Goal: Information Seeking & Learning: Learn about a topic

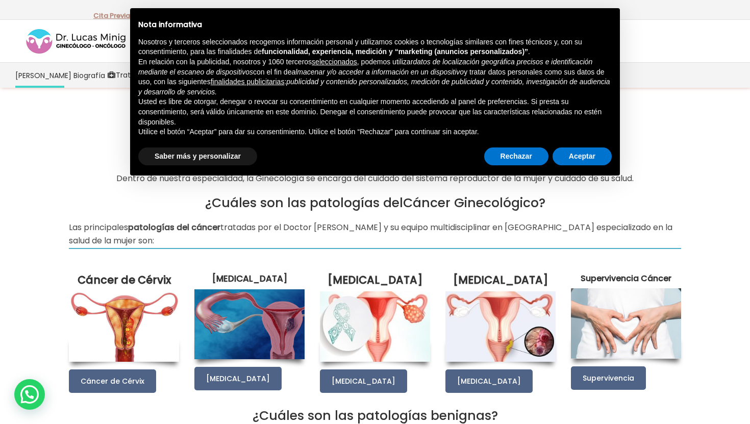
click at [93, 320] on img at bounding box center [124, 326] width 110 height 70
click at [103, 321] on img at bounding box center [124, 326] width 110 height 70
click at [578, 159] on button "Aceptar" at bounding box center [581, 156] width 59 height 18
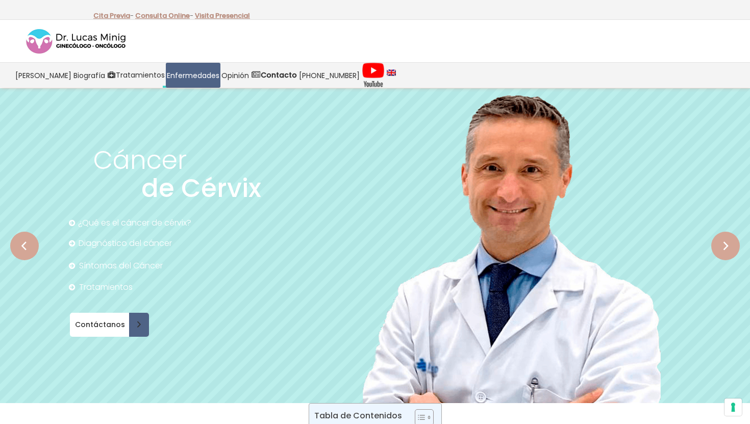
click at [719, 236] on rs-arrow at bounding box center [725, 245] width 29 height 29
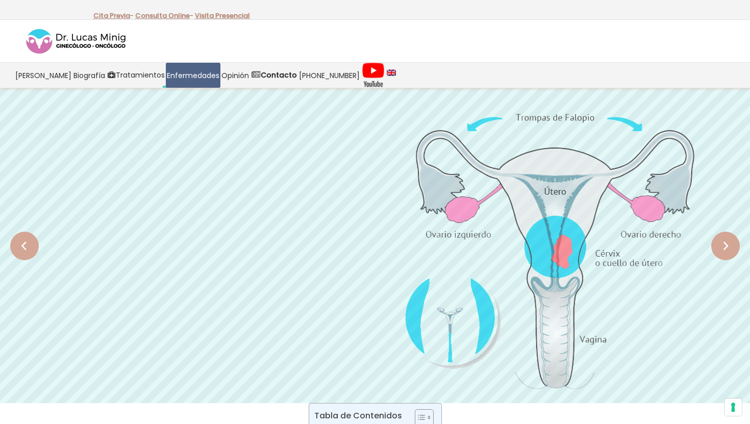
click at [724, 242] on rs-arrow at bounding box center [725, 245] width 29 height 29
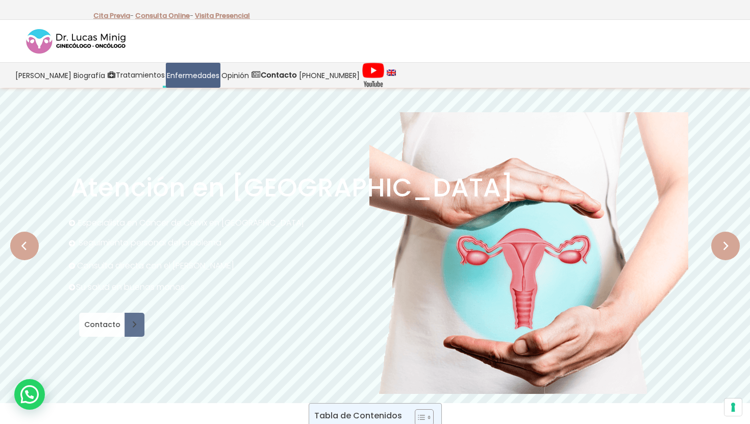
click at [28, 245] on rs-arrow at bounding box center [24, 245] width 29 height 29
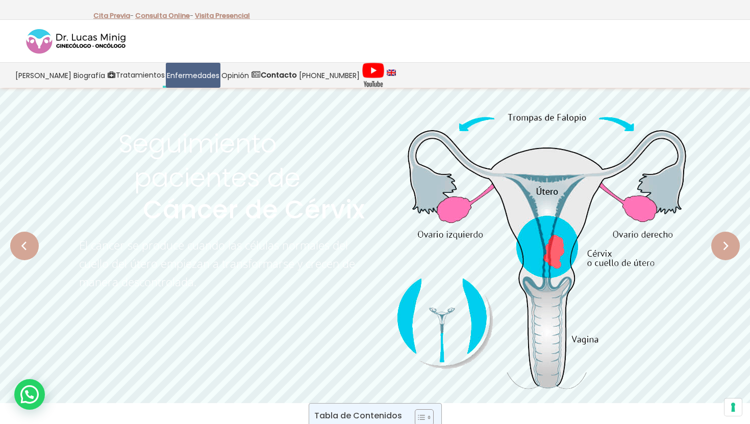
click at [718, 245] on rs-arrow at bounding box center [725, 245] width 29 height 29
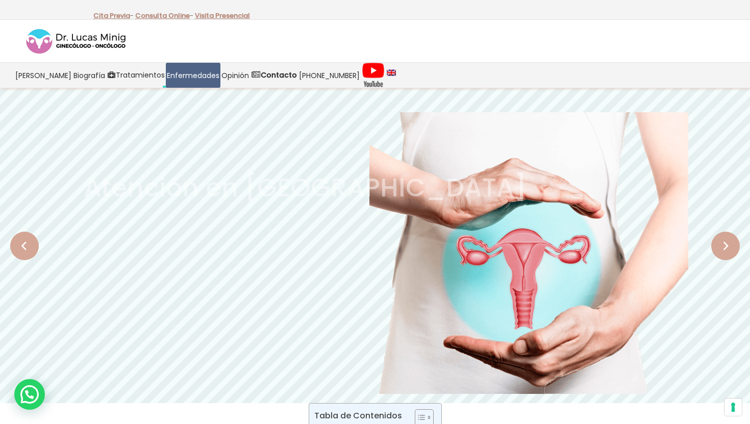
click at [718, 246] on rs-arrow at bounding box center [725, 245] width 29 height 29
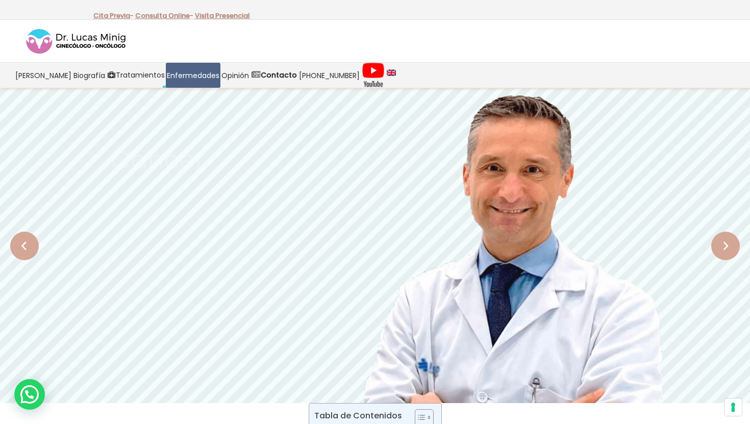
click at [718, 247] on rs-arrow at bounding box center [725, 245] width 29 height 29
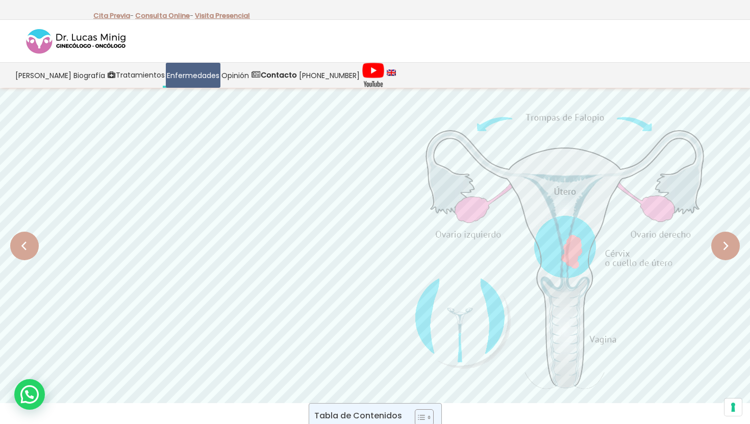
click at [718, 247] on rs-arrow at bounding box center [725, 245] width 29 height 29
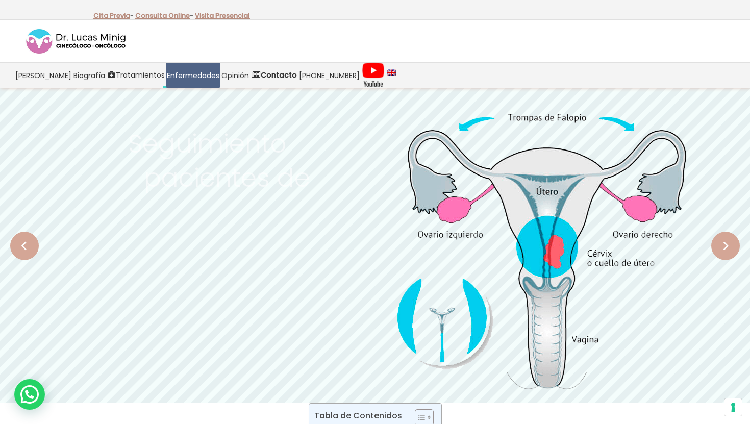
click at [718, 247] on rs-arrow at bounding box center [725, 245] width 29 height 29
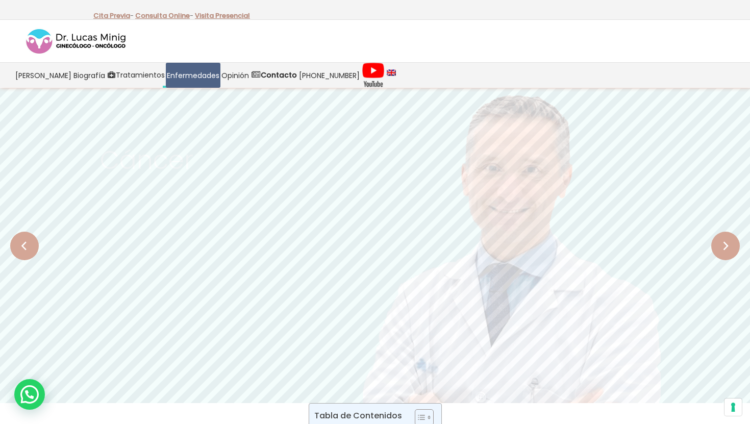
click at [718, 247] on rs-arrow at bounding box center [725, 245] width 29 height 29
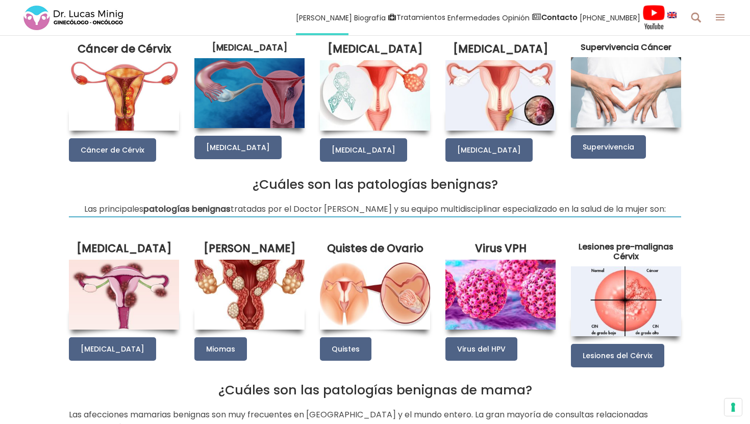
scroll to position [223, 0]
